Goal: Transaction & Acquisition: Purchase product/service

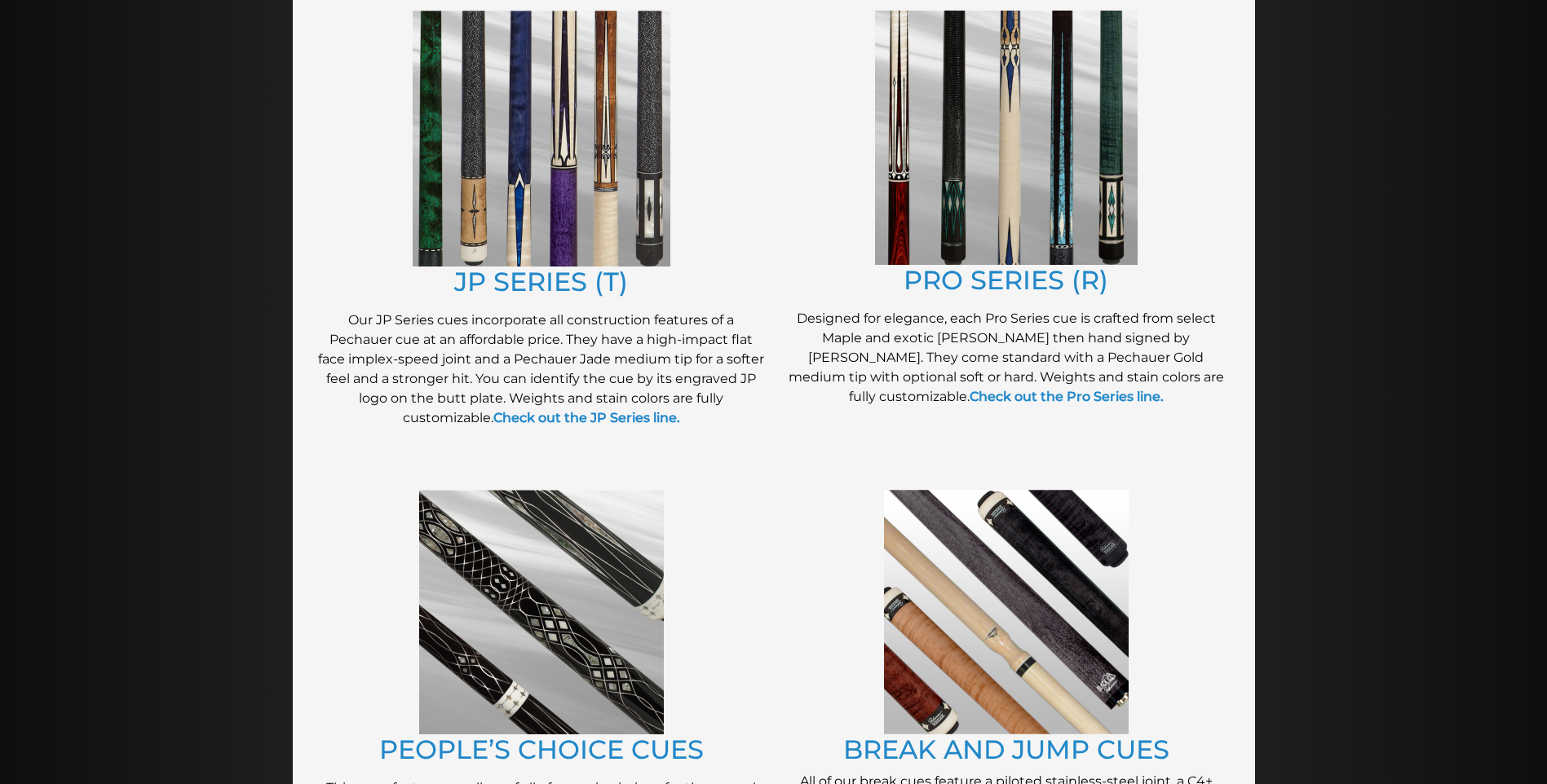
scroll to position [894, 0]
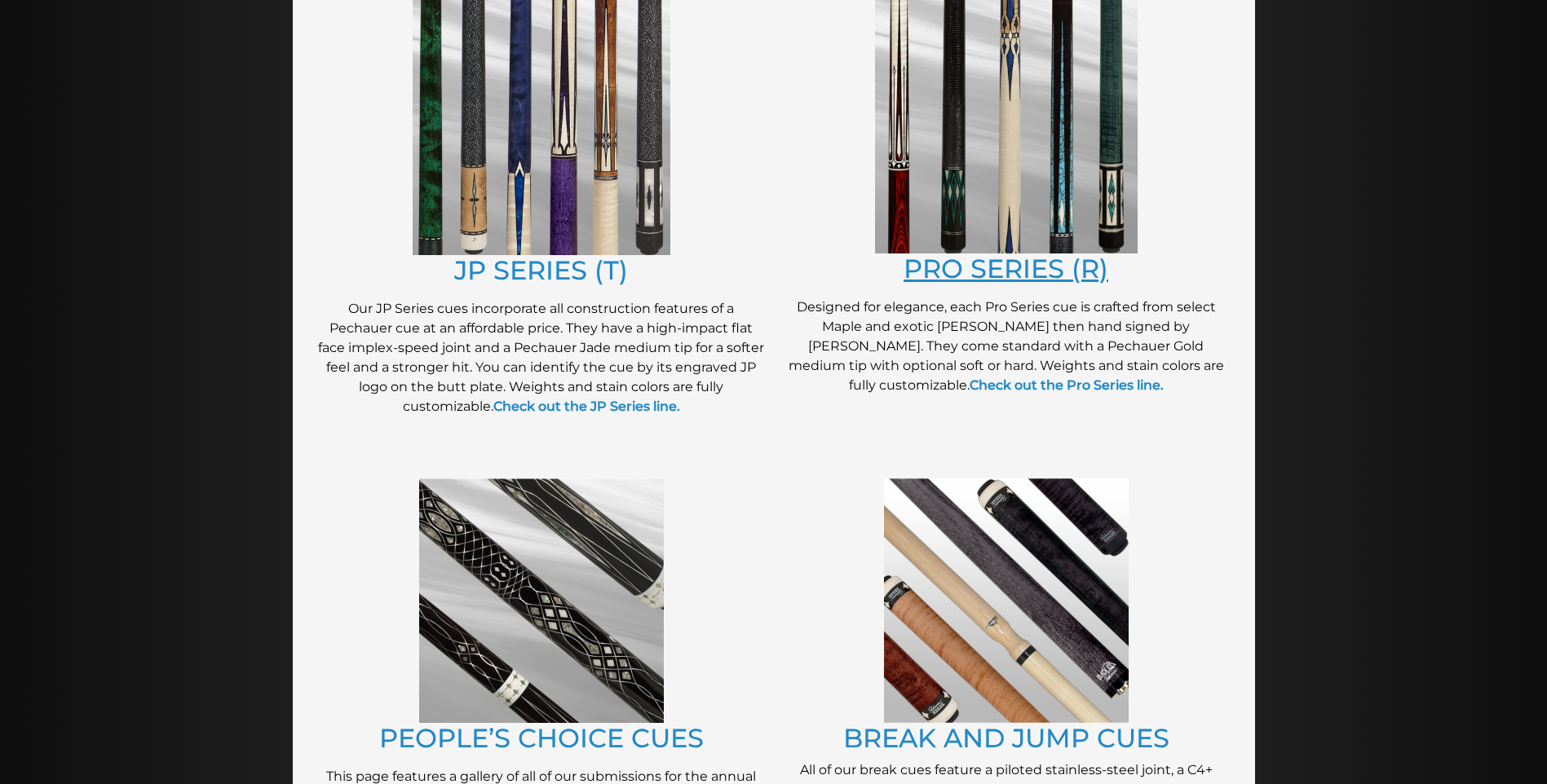
click at [992, 271] on link "PRO SERIES (R)" at bounding box center [1006, 268] width 205 height 32
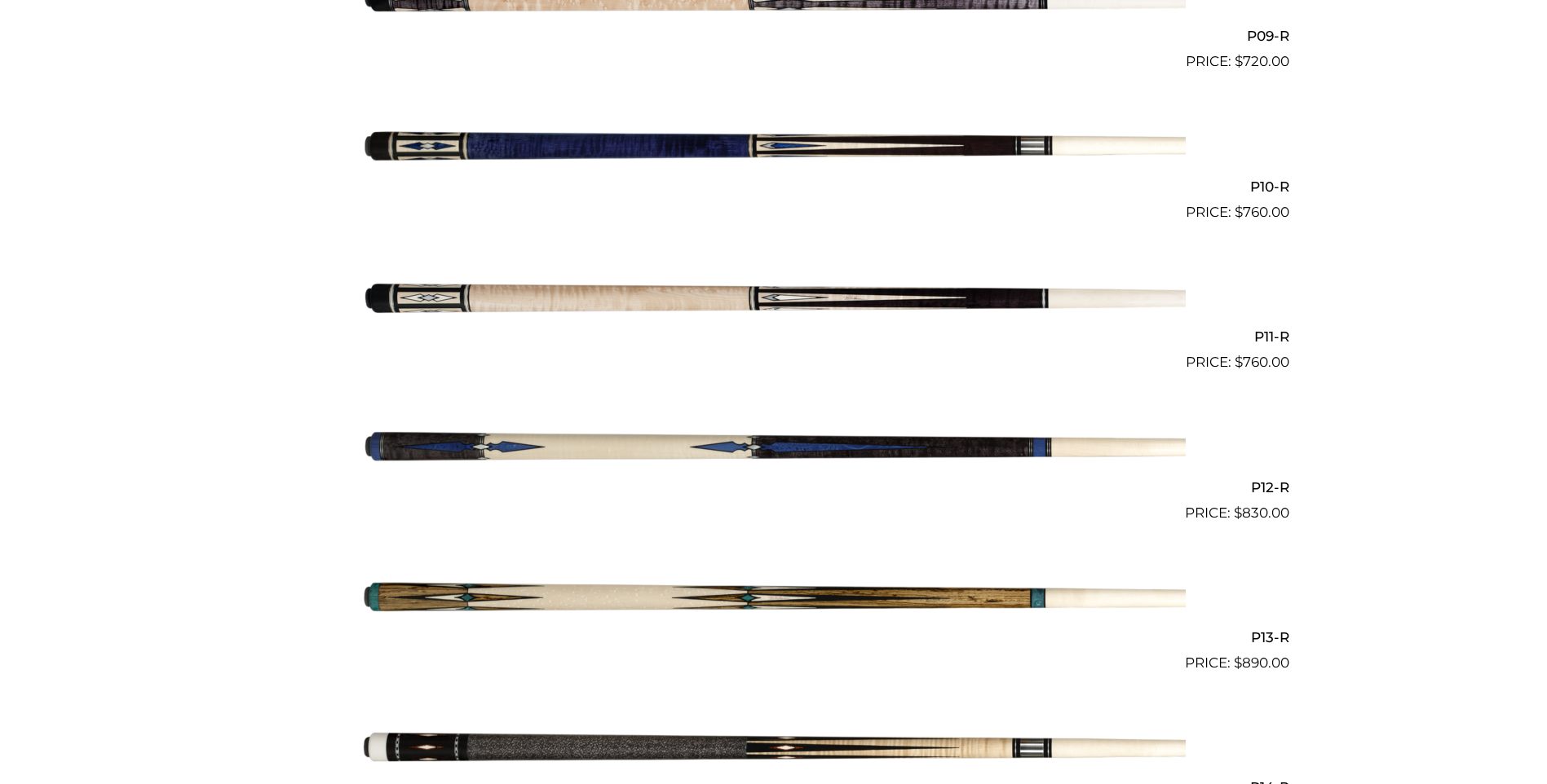
scroll to position [1802, 0]
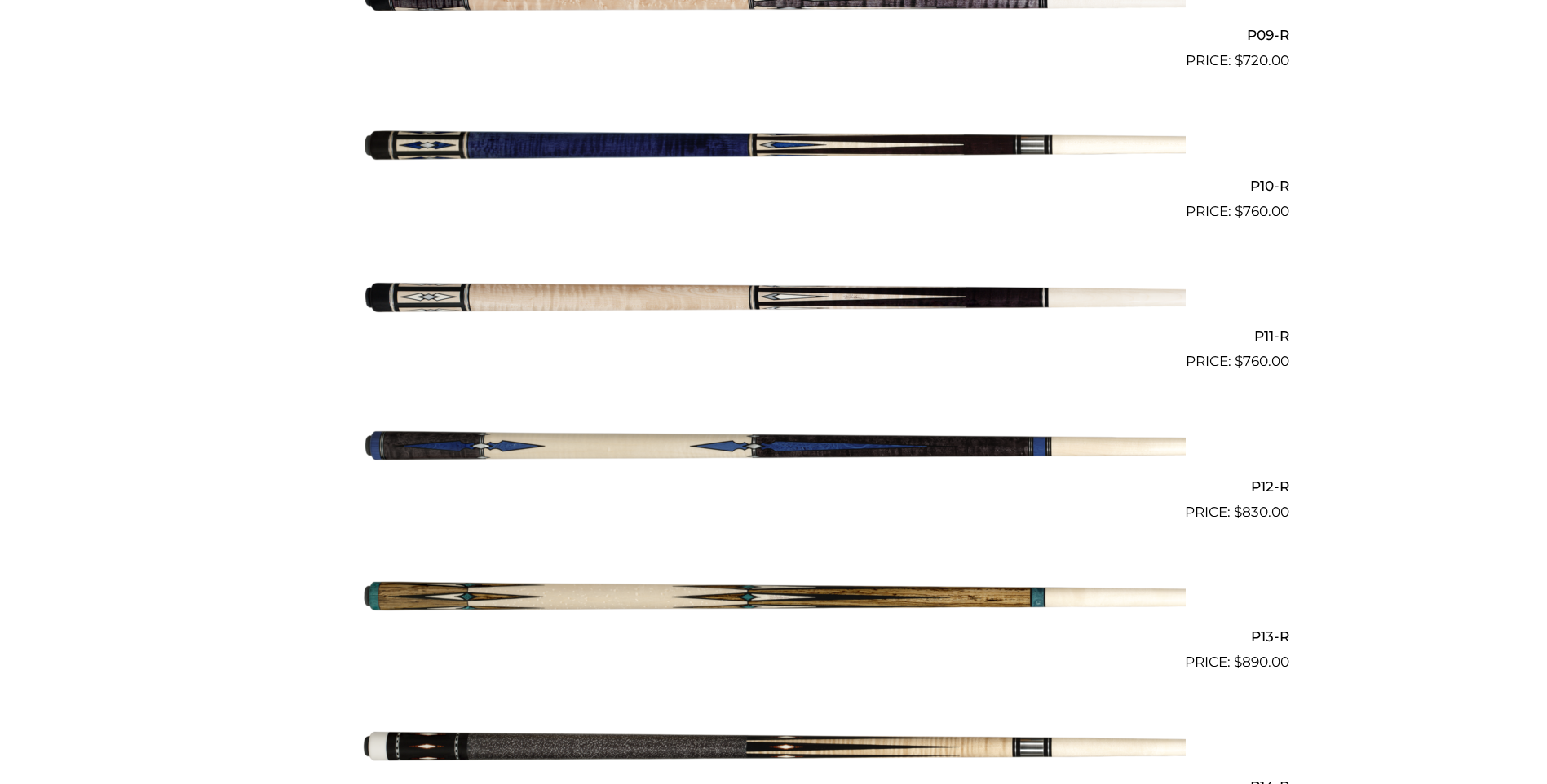
click at [738, 449] on img at bounding box center [774, 448] width 823 height 137
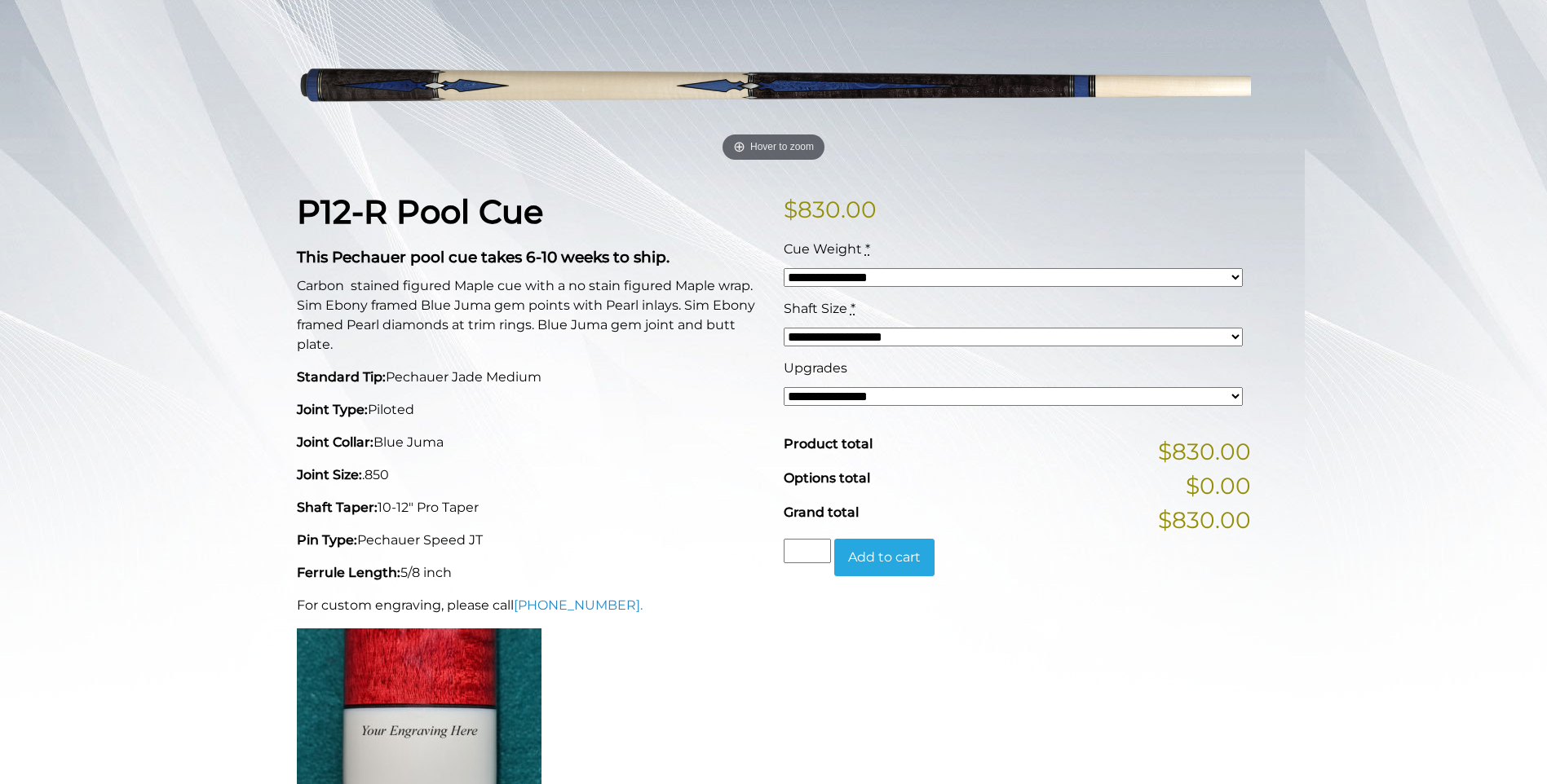
scroll to position [245, 0]
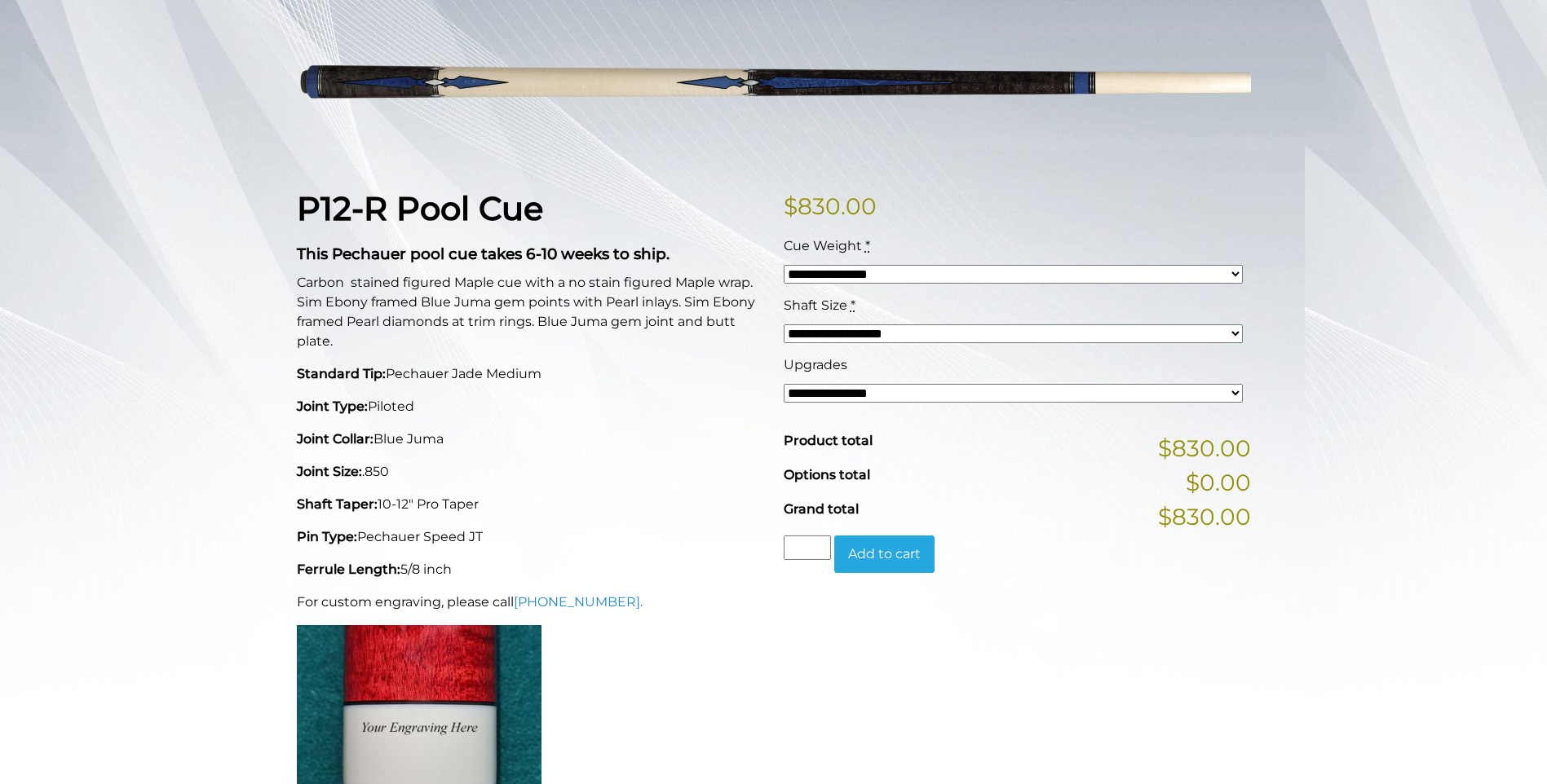
click at [880, 395] on select "**********" at bounding box center [1013, 393] width 459 height 19
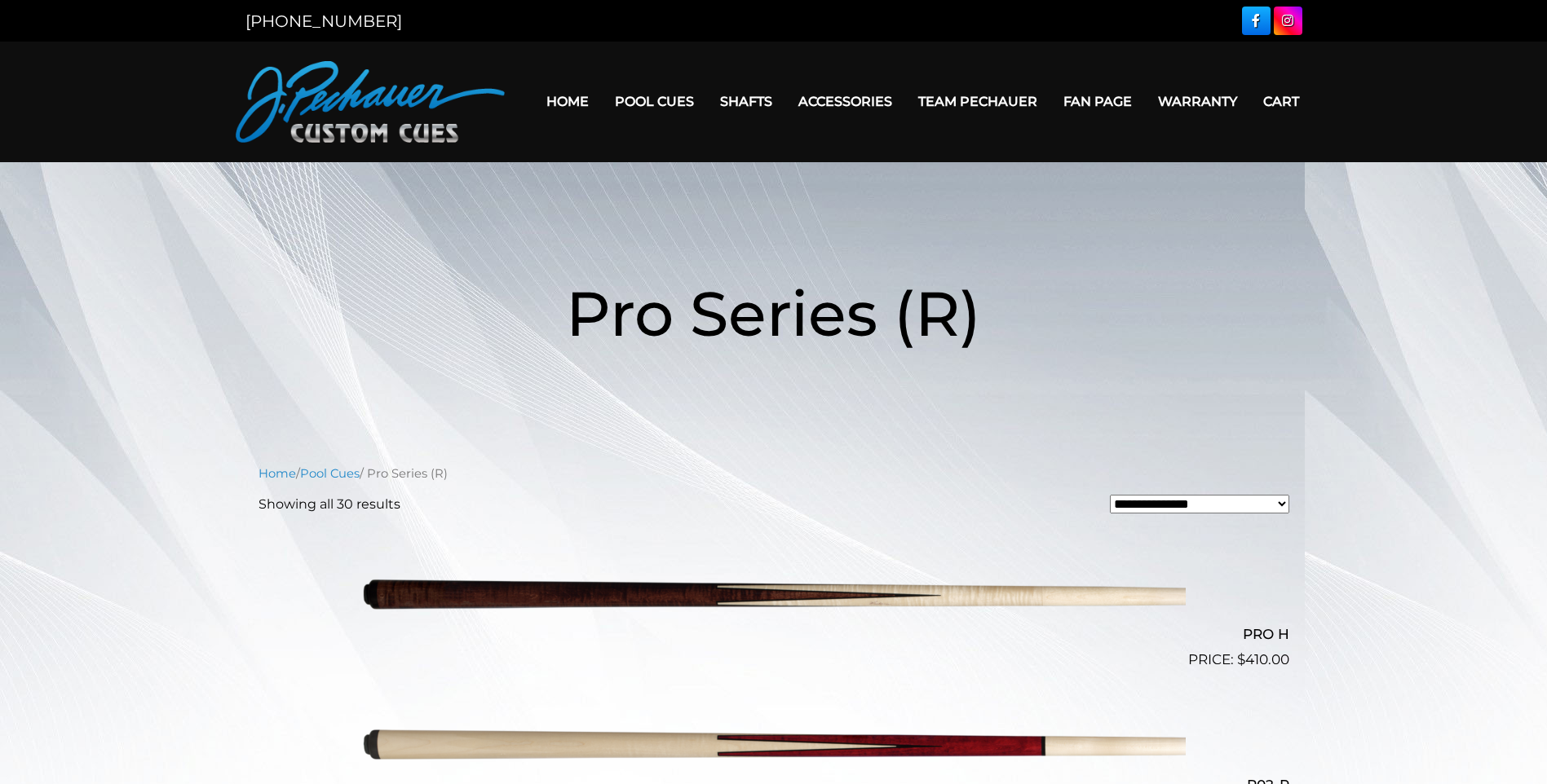
scroll to position [1802, 0]
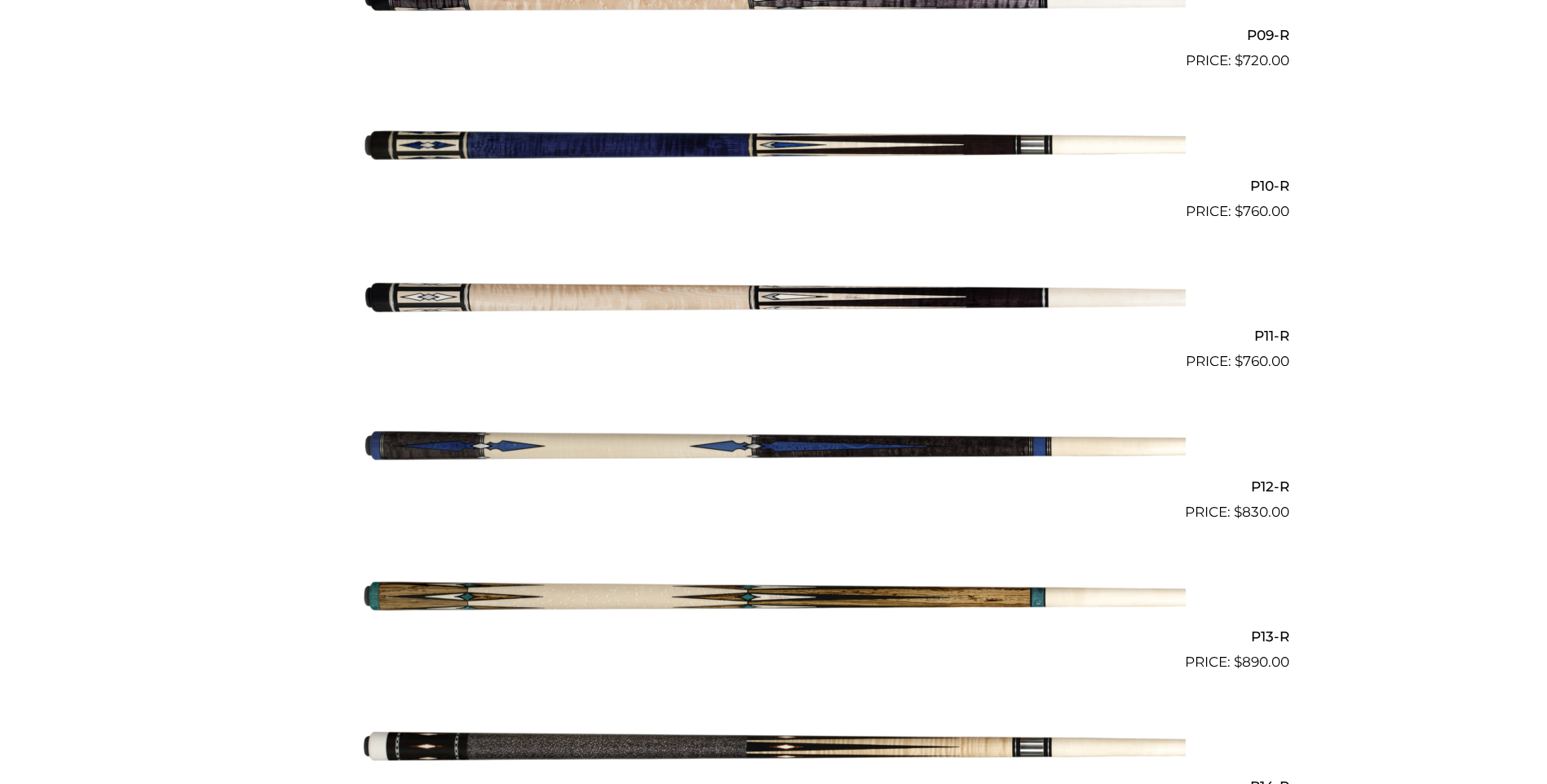
click at [587, 444] on img at bounding box center [774, 448] width 823 height 137
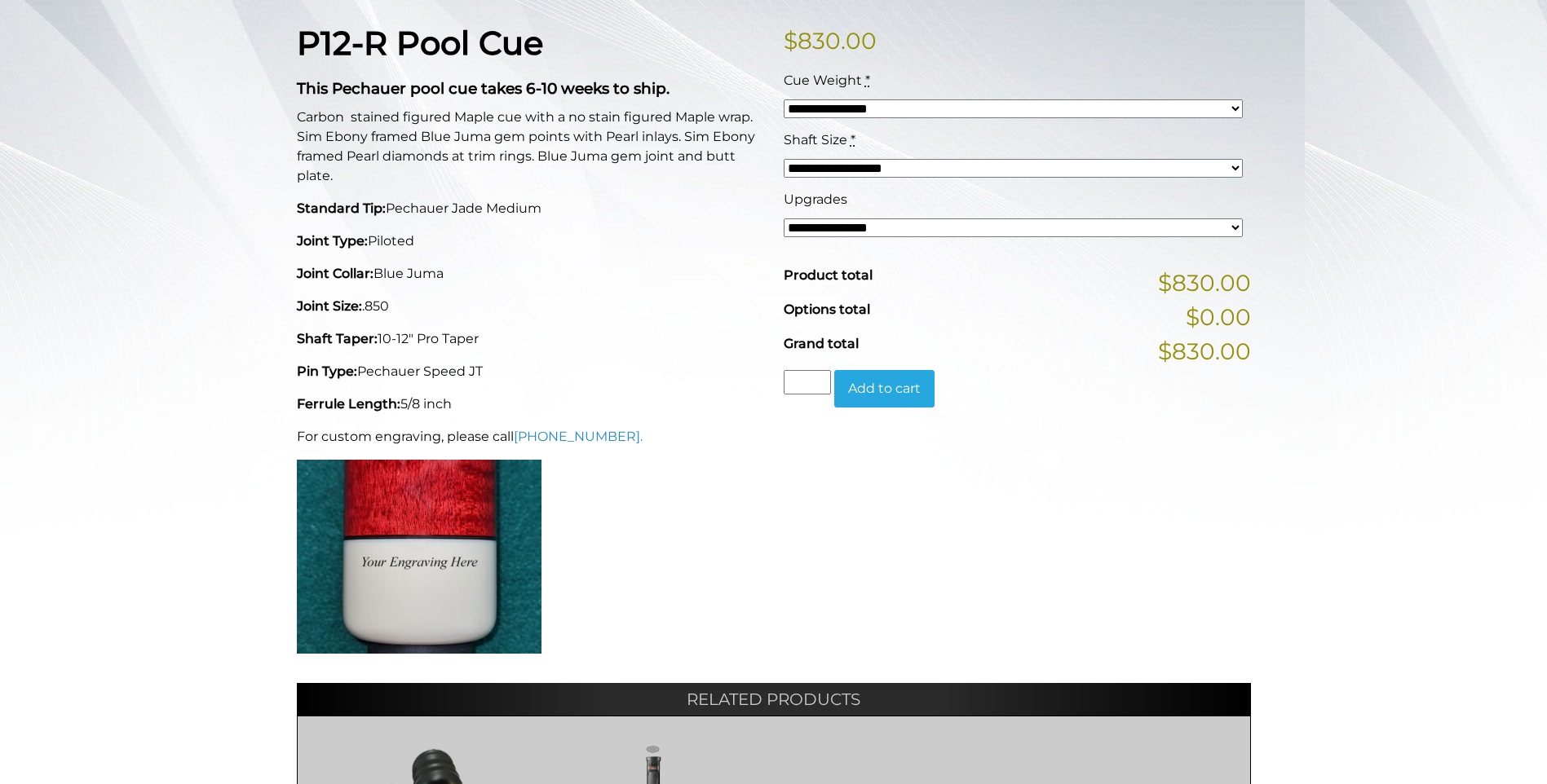
scroll to position [413, 0]
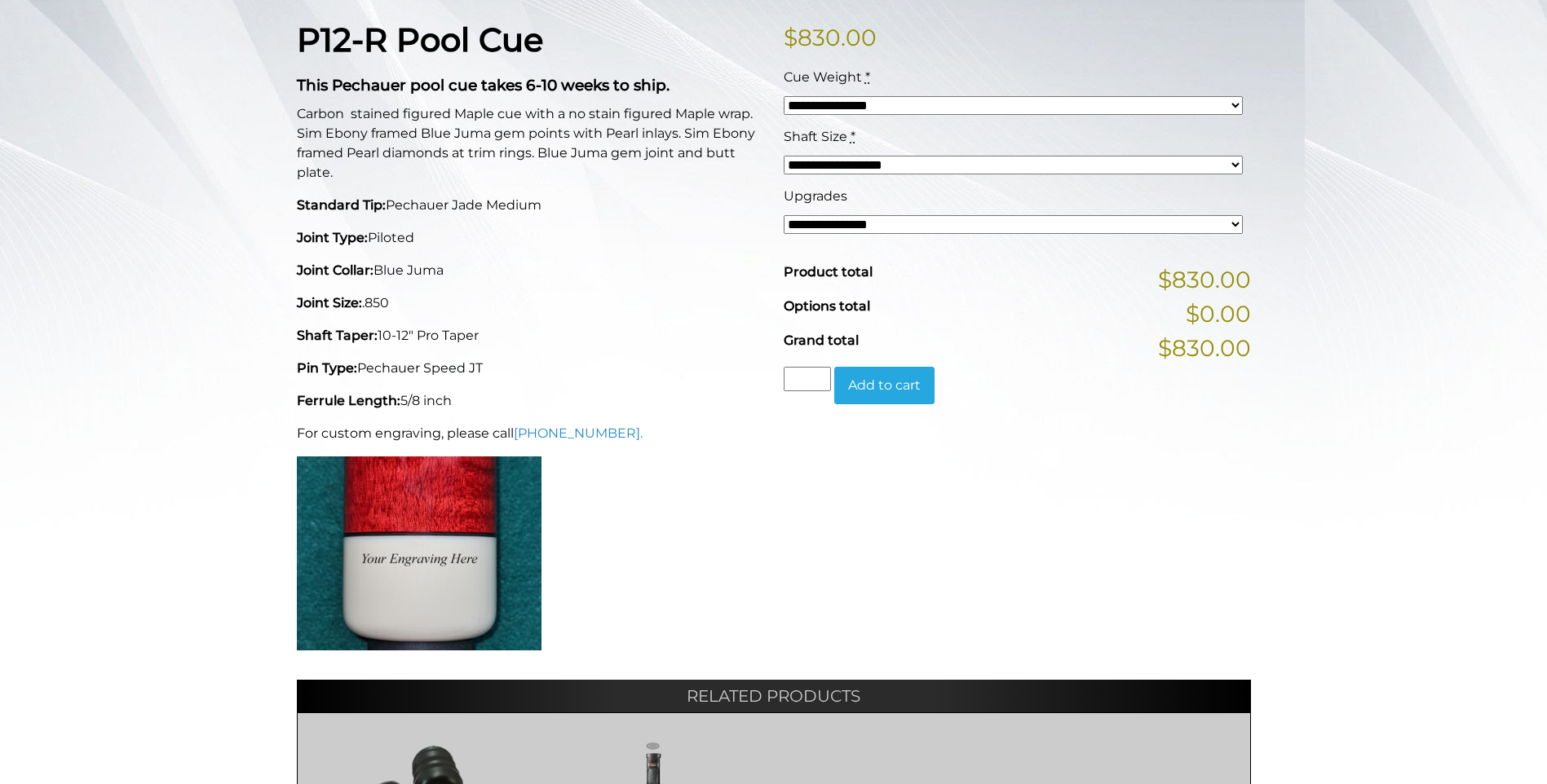
click at [975, 221] on select "**********" at bounding box center [1013, 225] width 459 height 19
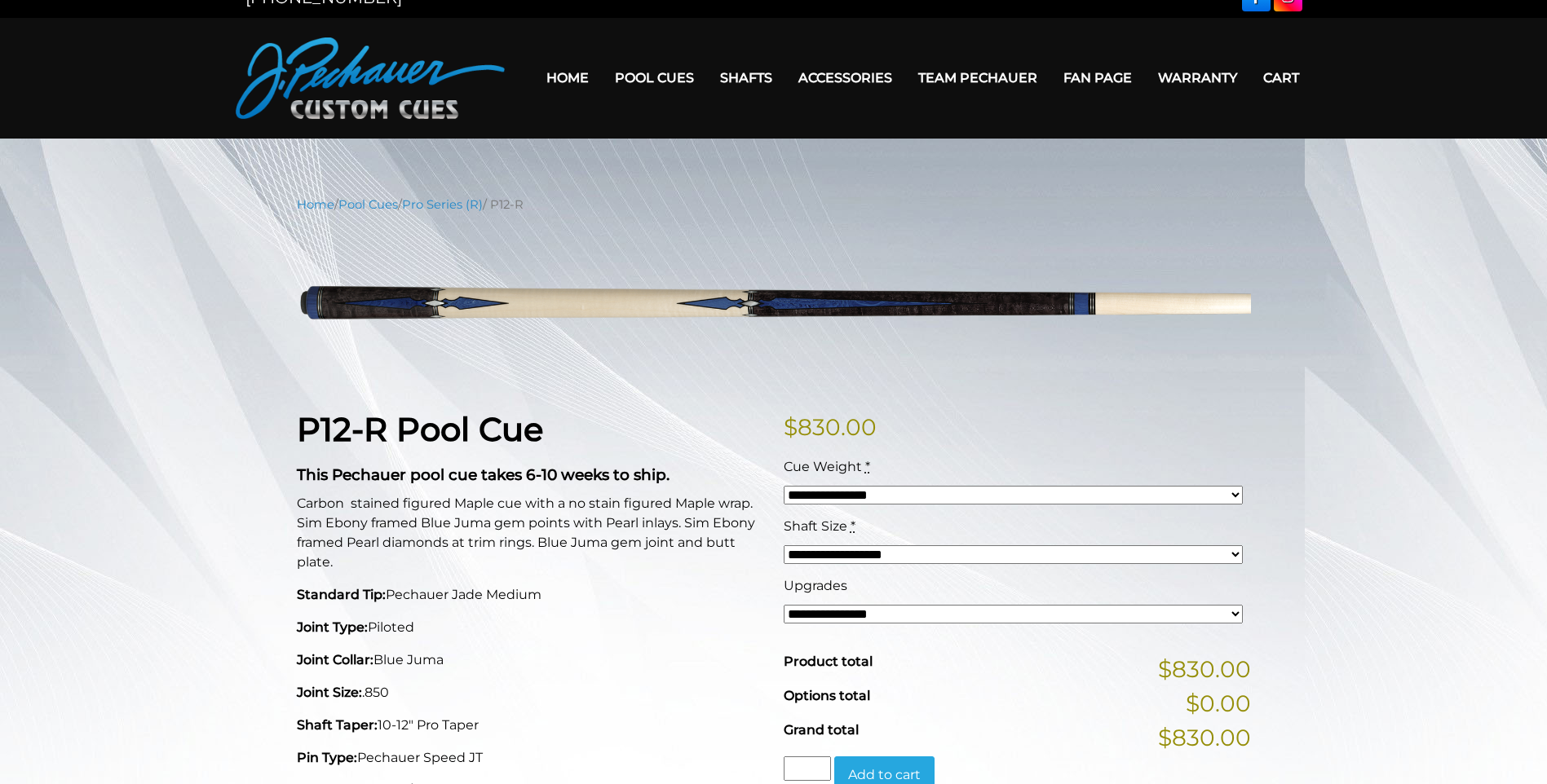
scroll to position [0, 0]
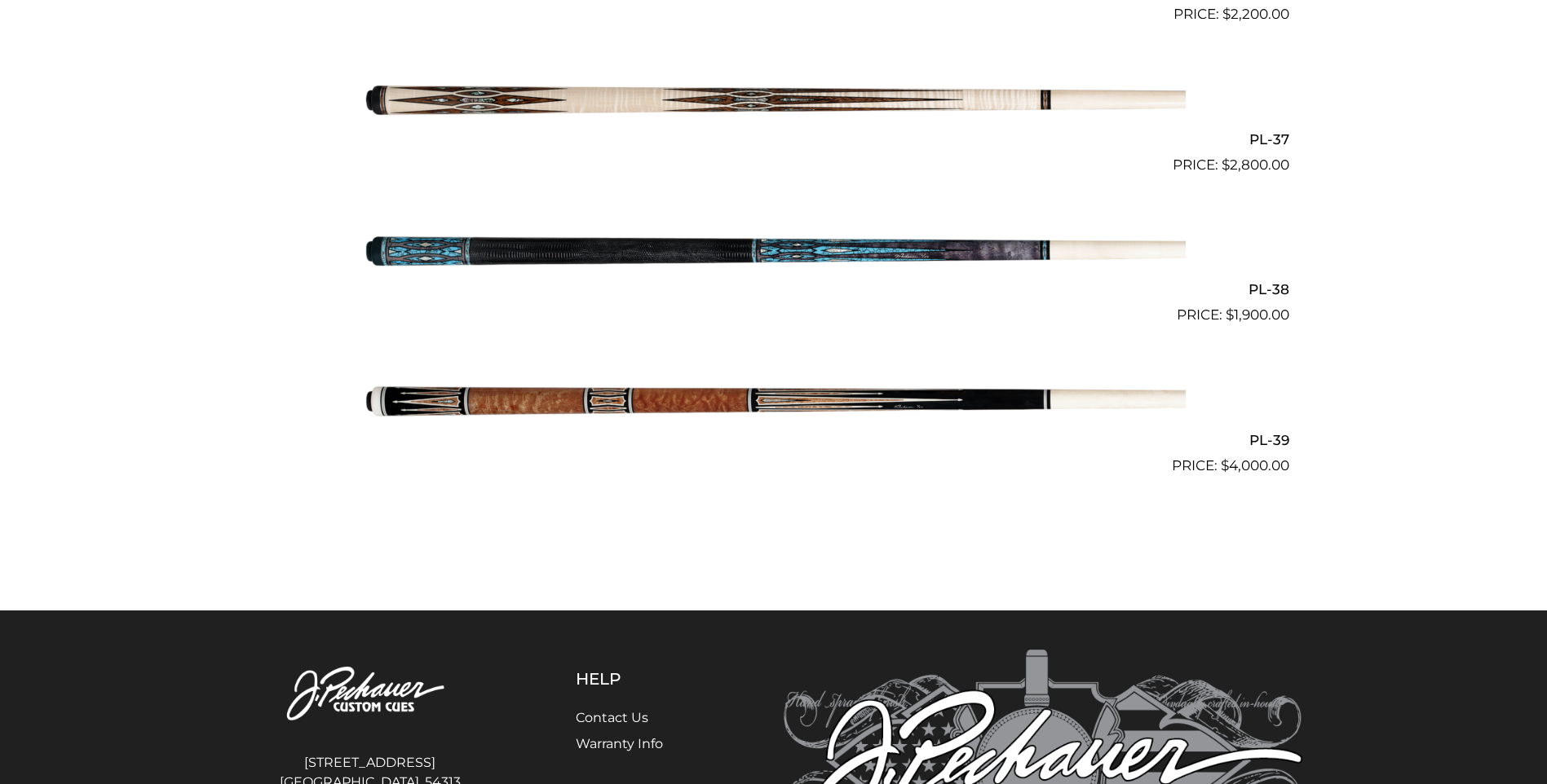
scroll to position [4554, 0]
